Goal: Task Accomplishment & Management: Use online tool/utility

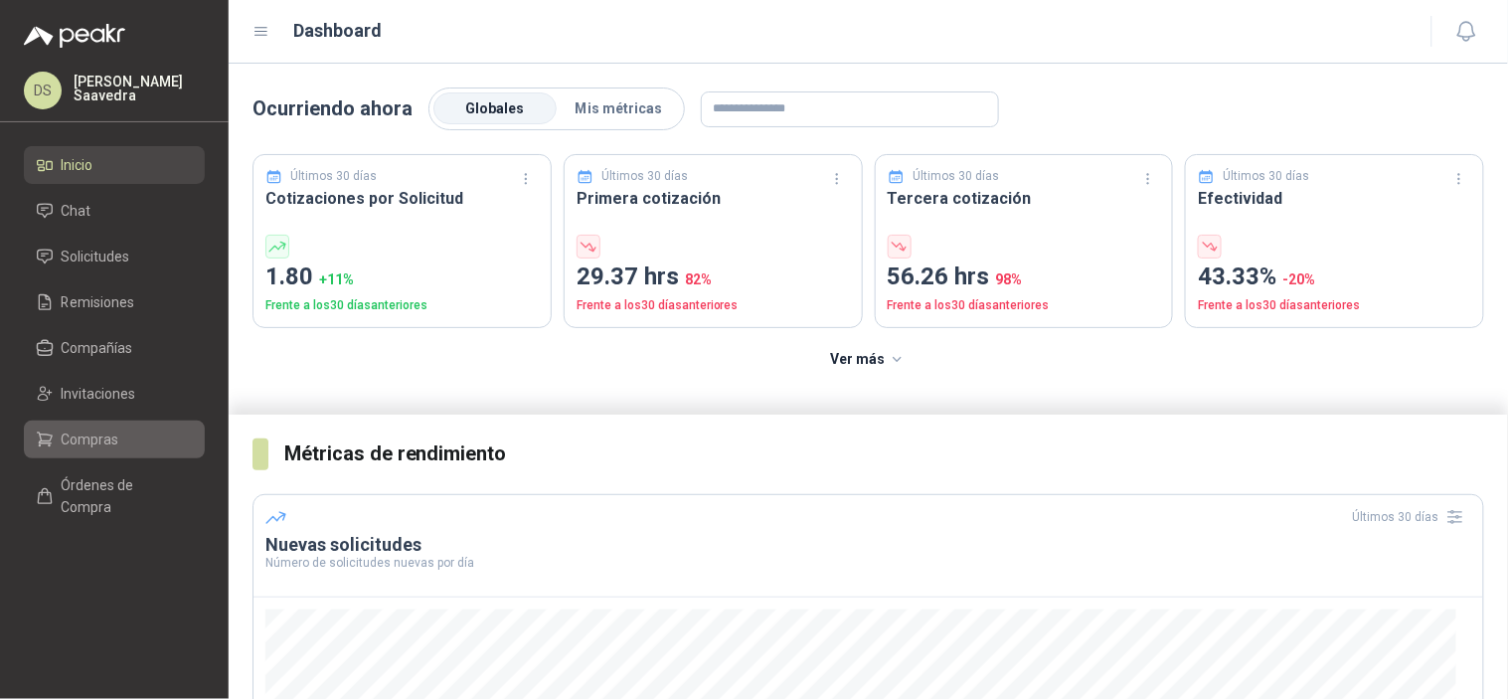
click at [101, 448] on span "Compras" at bounding box center [91, 439] width 58 height 22
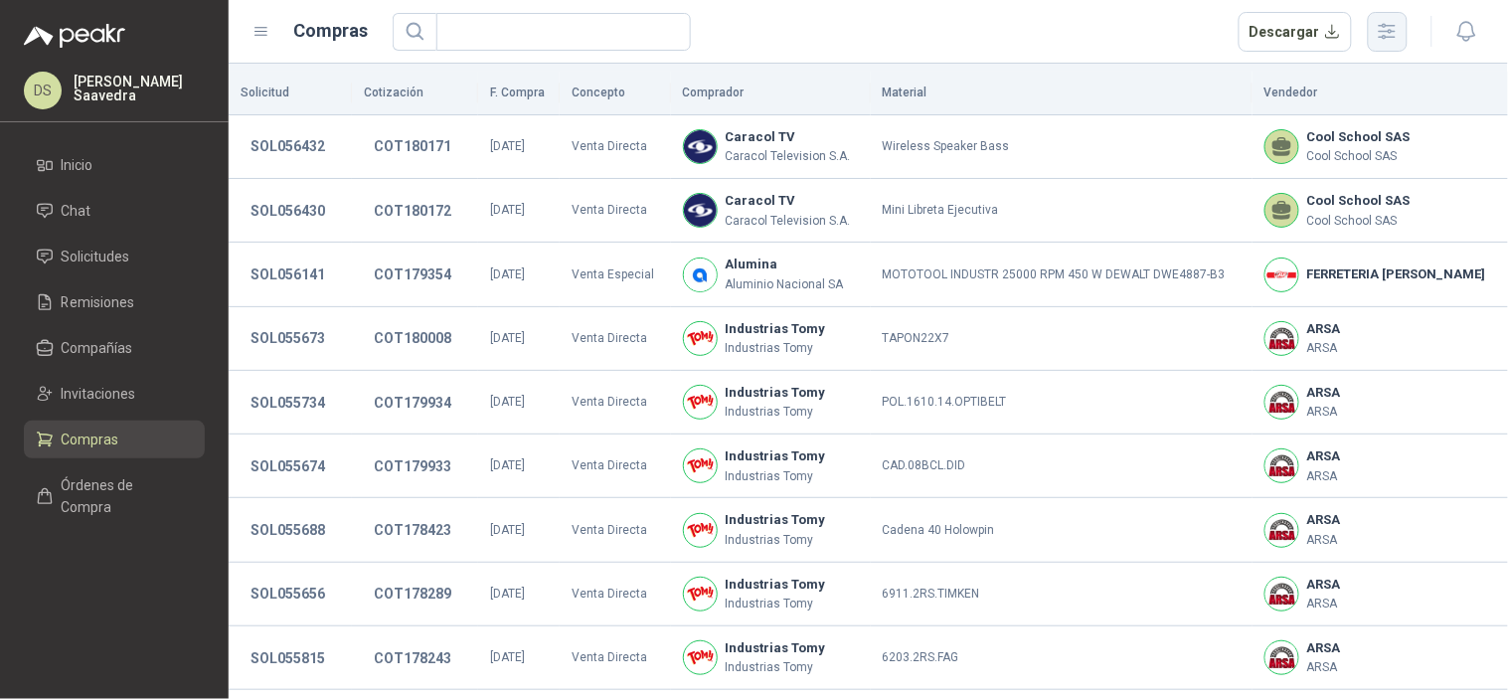
click at [1396, 35] on icon "button" at bounding box center [1387, 31] width 23 height 23
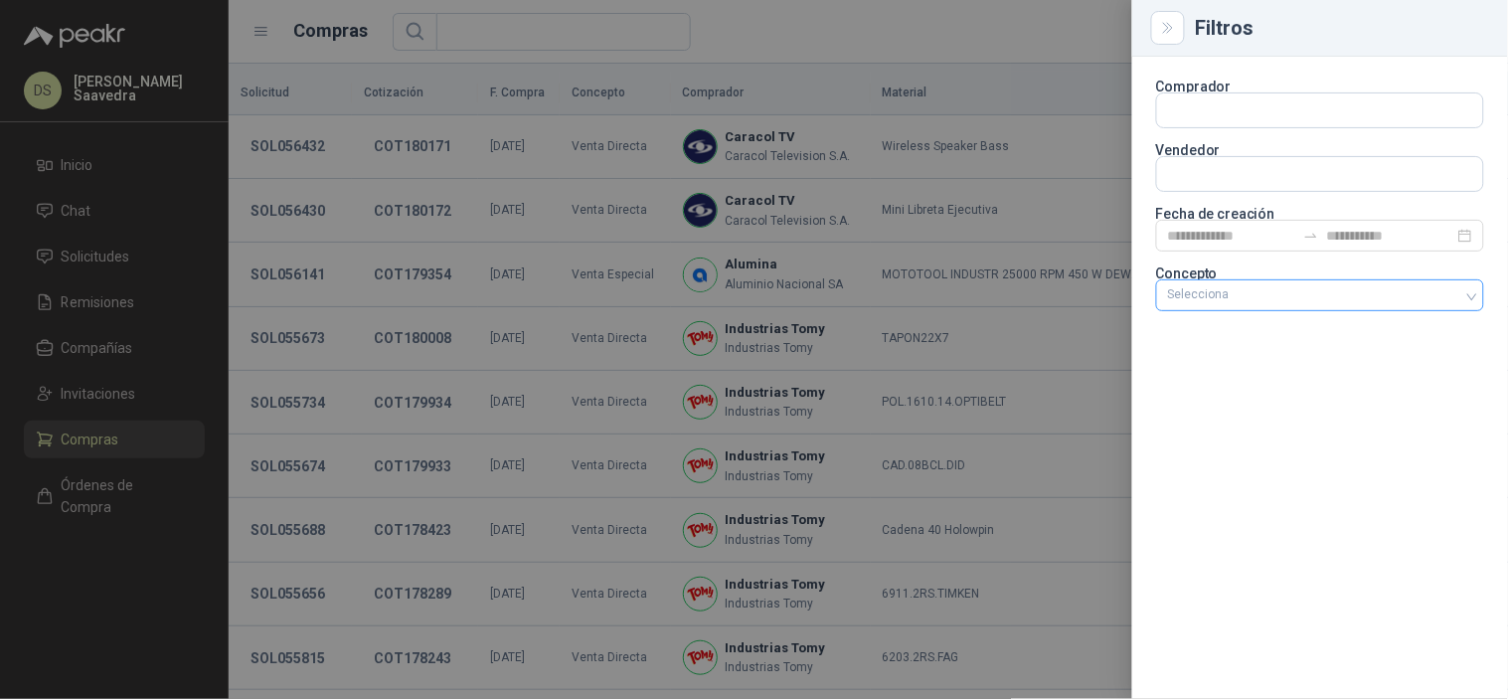
click at [1322, 289] on div at bounding box center [1309, 295] width 299 height 14
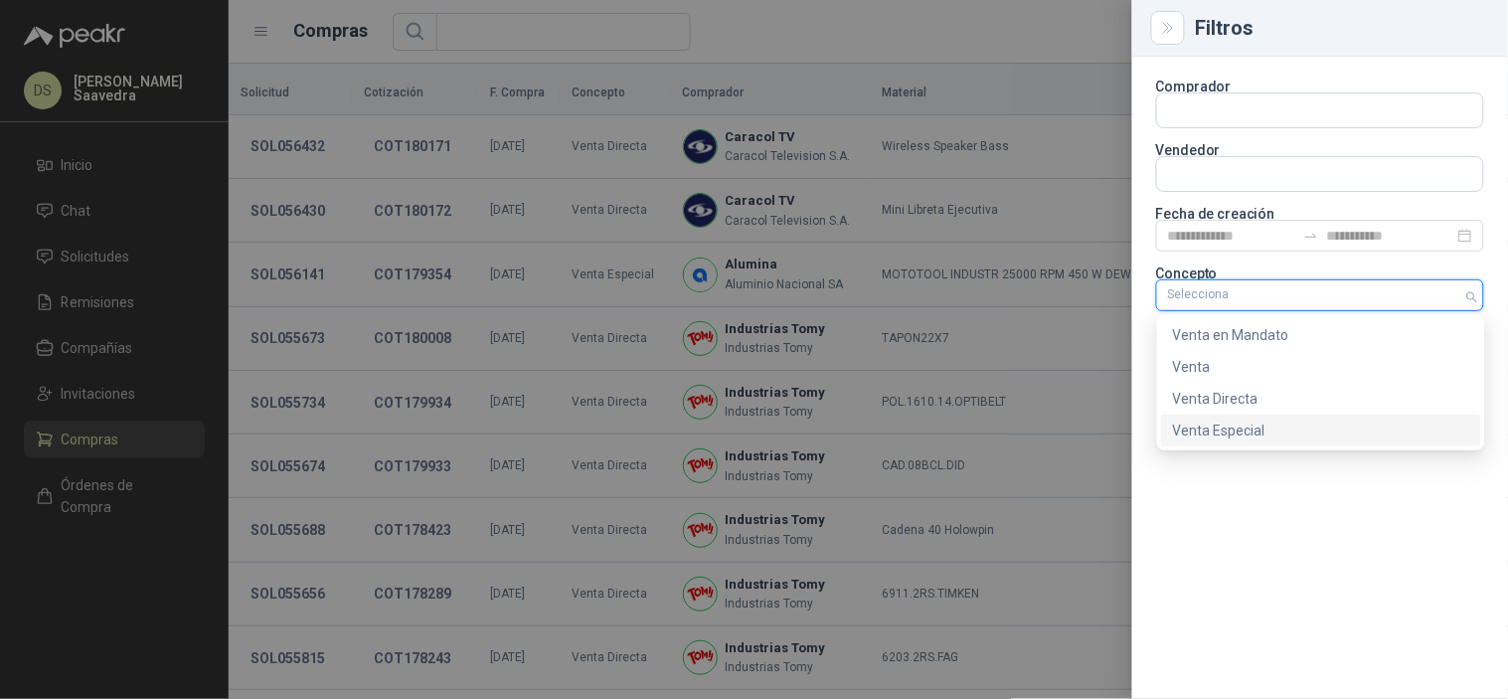
click at [1277, 435] on div "Venta Especial" at bounding box center [1321, 431] width 296 height 22
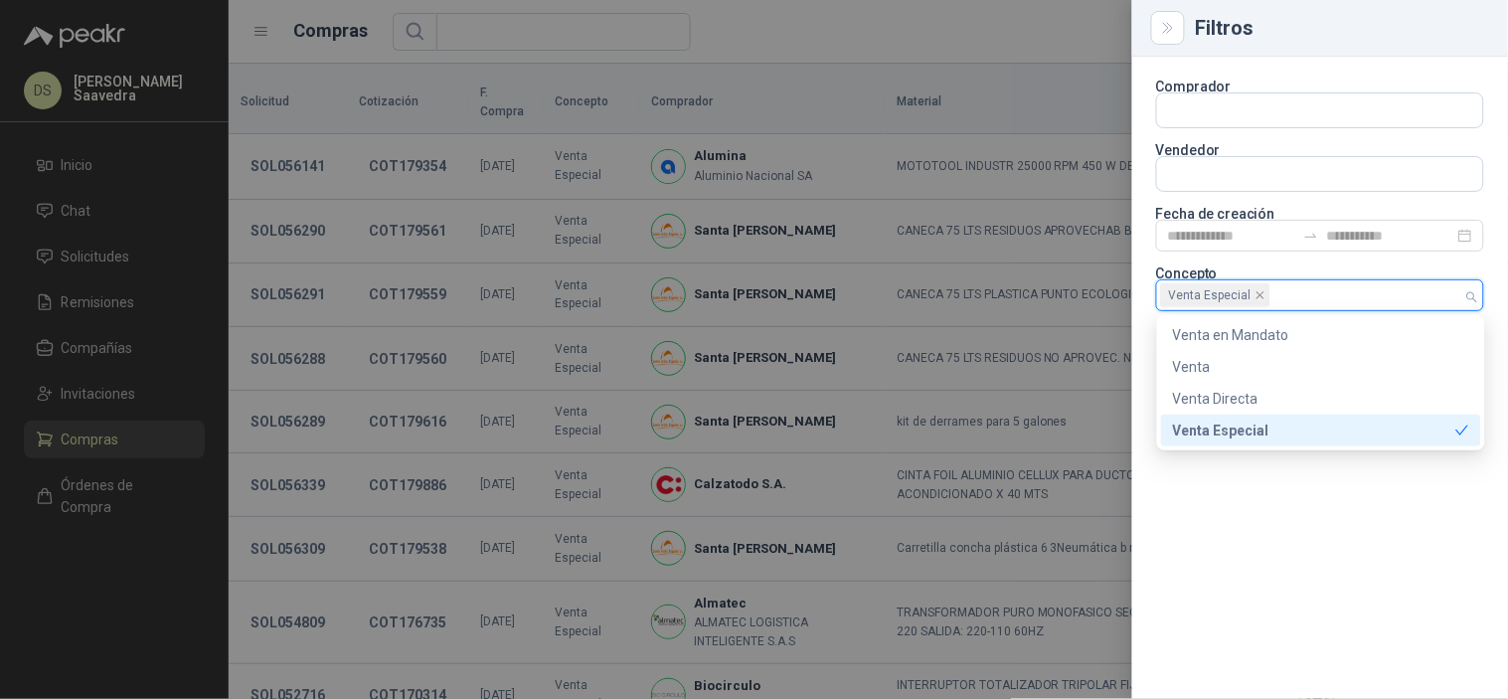
click at [965, 47] on div at bounding box center [754, 349] width 1508 height 699
